Goal: Browse casually

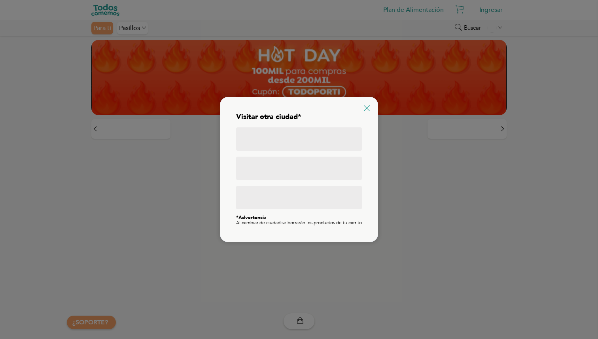
click at [366, 106] on icon at bounding box center [367, 108] width 6 height 6
